Goal: Information Seeking & Learning: Check status

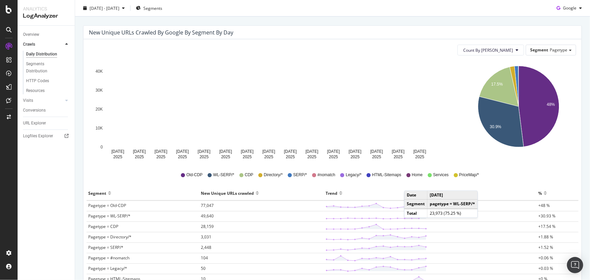
scroll to position [61, 0]
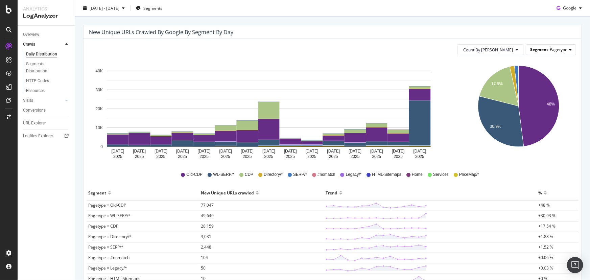
click at [542, 50] on span "Segment" at bounding box center [539, 50] width 18 height 6
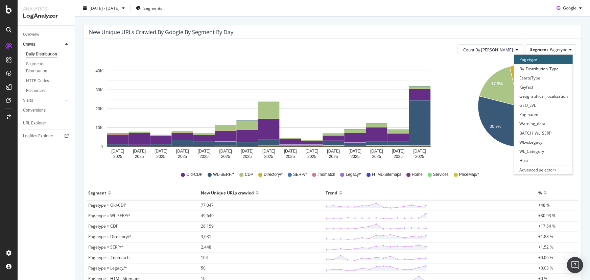
click at [474, 147] on icon "48% 17.5% 30.9%" at bounding box center [518, 111] width 113 height 101
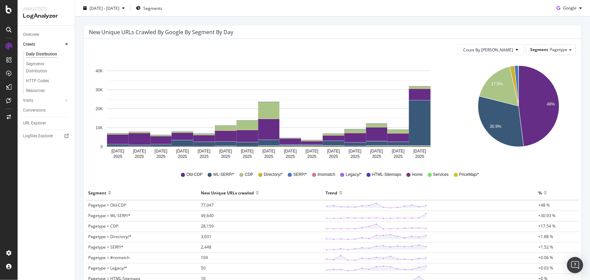
scroll to position [0, 0]
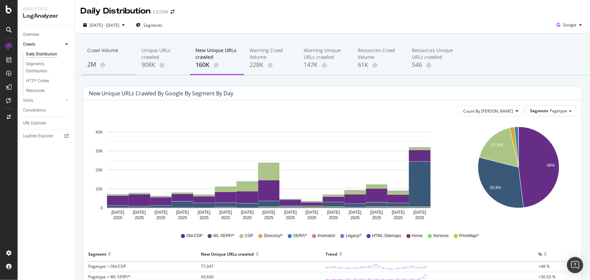
click at [96, 52] on div "Crawl Volume" at bounding box center [108, 53] width 43 height 13
